Goal: Information Seeking & Learning: Learn about a topic

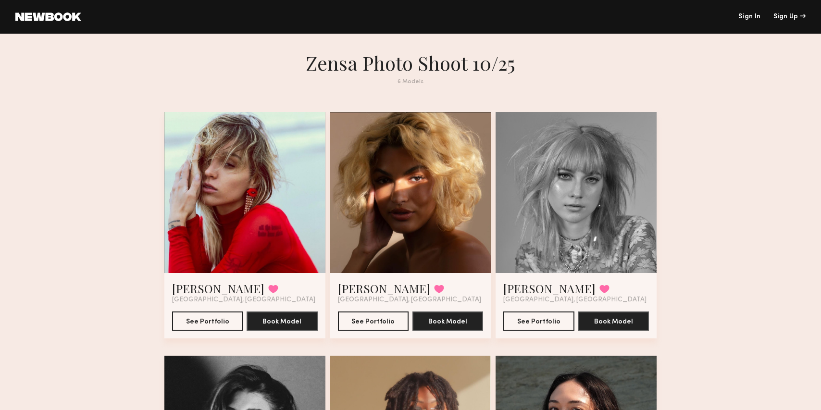
click at [71, 21] on link at bounding box center [48, 16] width 66 height 9
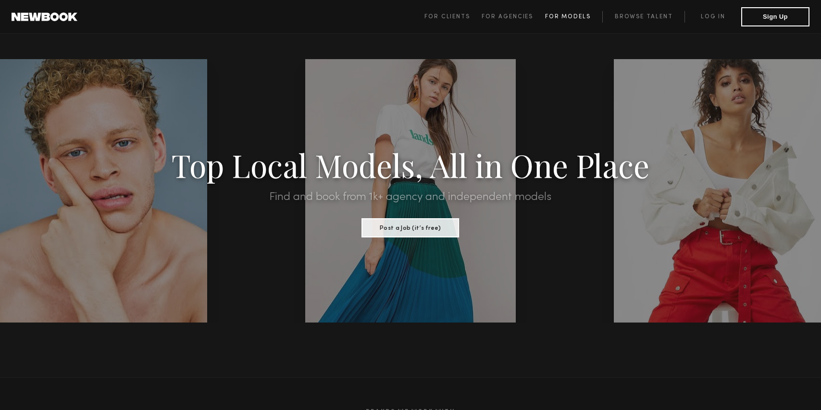
click at [551, 16] on span "For Models" at bounding box center [568, 17] width 46 height 6
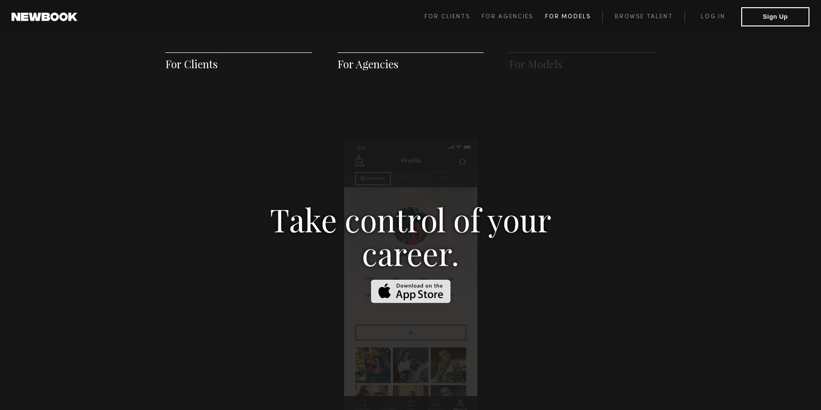
scroll to position [1383, 0]
click at [649, 22] on link "Browse Talent" at bounding box center [643, 17] width 82 height 12
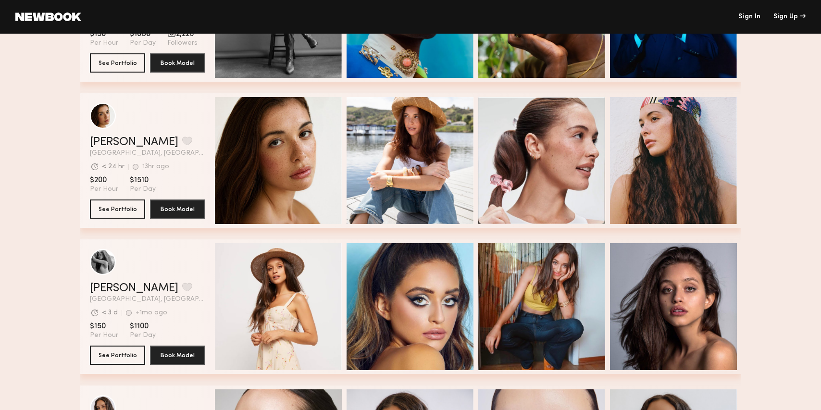
scroll to position [562, 0]
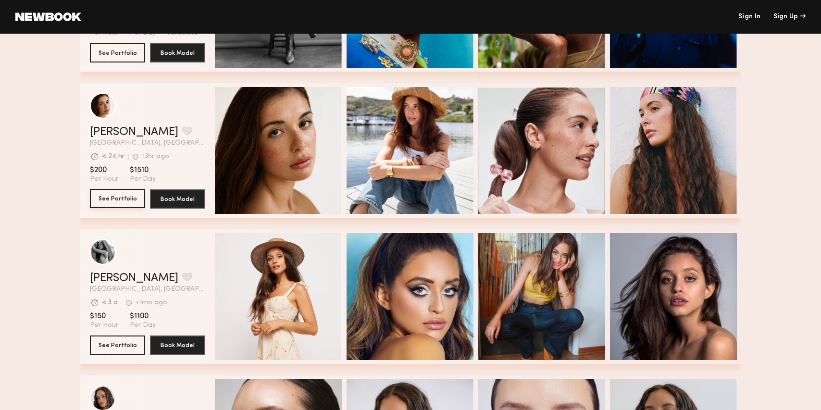
click at [132, 202] on button "See Portfolio" at bounding box center [117, 198] width 55 height 19
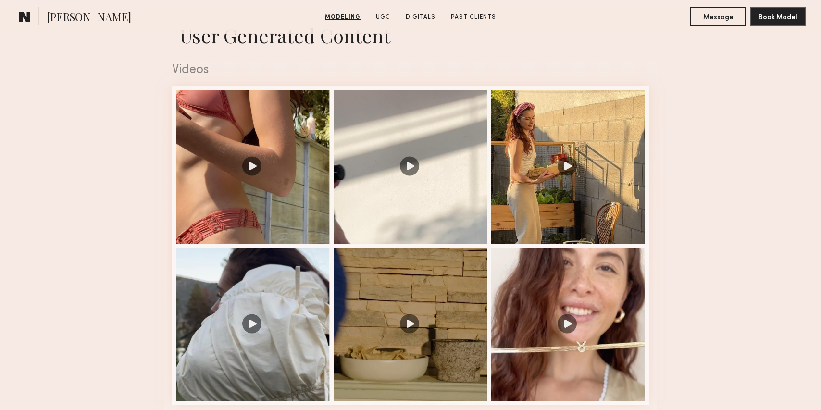
scroll to position [1000, 0]
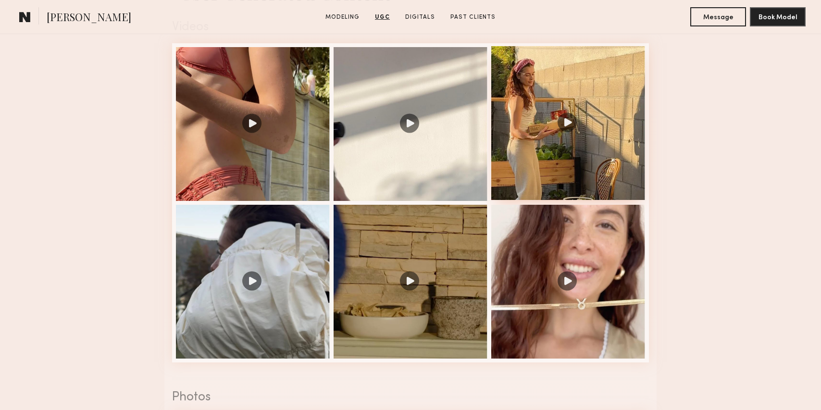
click at [585, 152] on div at bounding box center [568, 123] width 154 height 154
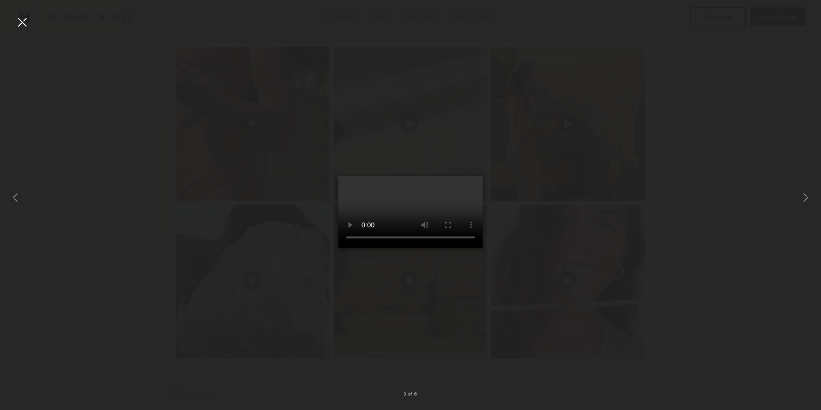
click at [621, 135] on div at bounding box center [410, 197] width 821 height 364
click at [18, 22] on div at bounding box center [21, 21] width 15 height 15
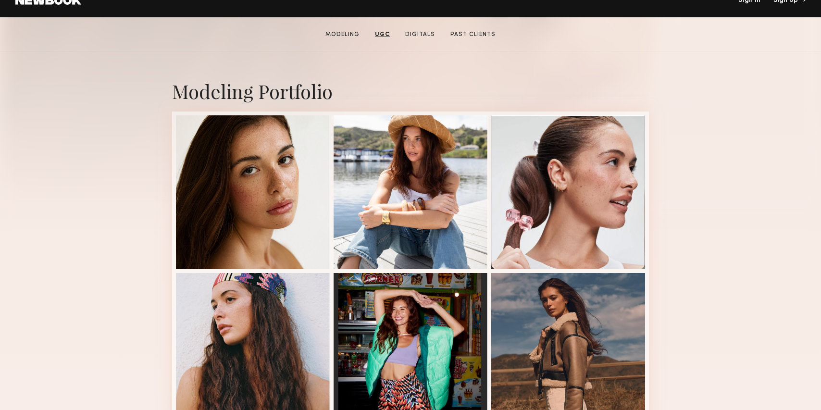
scroll to position [0, 0]
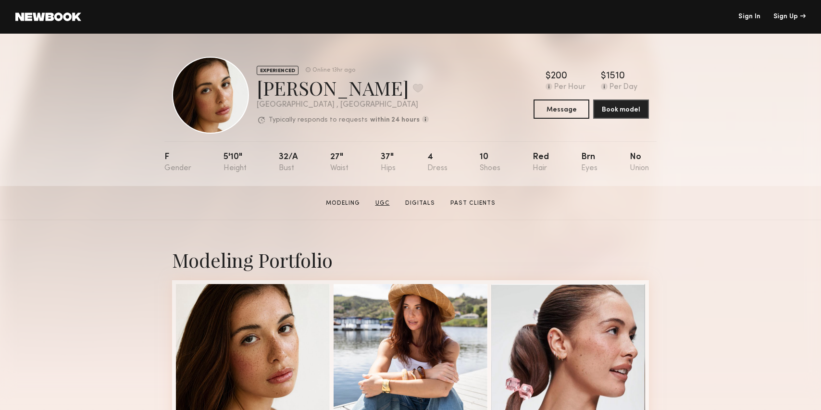
click at [380, 203] on link "UGC" at bounding box center [382, 203] width 22 height 9
